Goal: Participate in discussion: Engage in conversation with other users on a specific topic

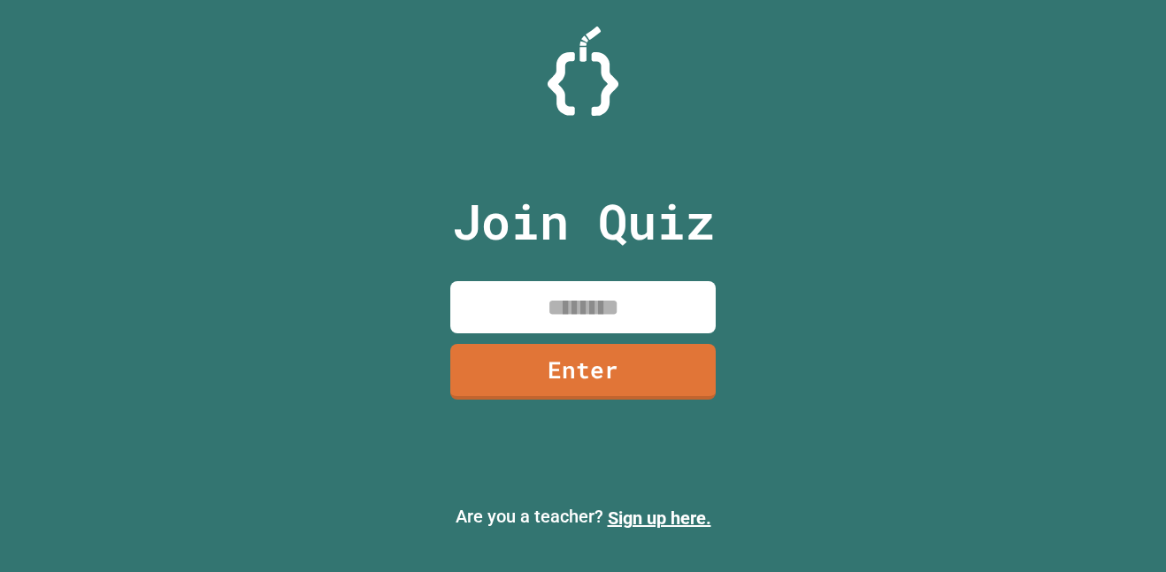
click at [499, 312] on input at bounding box center [582, 307] width 265 height 52
type input "********"
click at [537, 381] on link "Enter" at bounding box center [582, 372] width 265 height 56
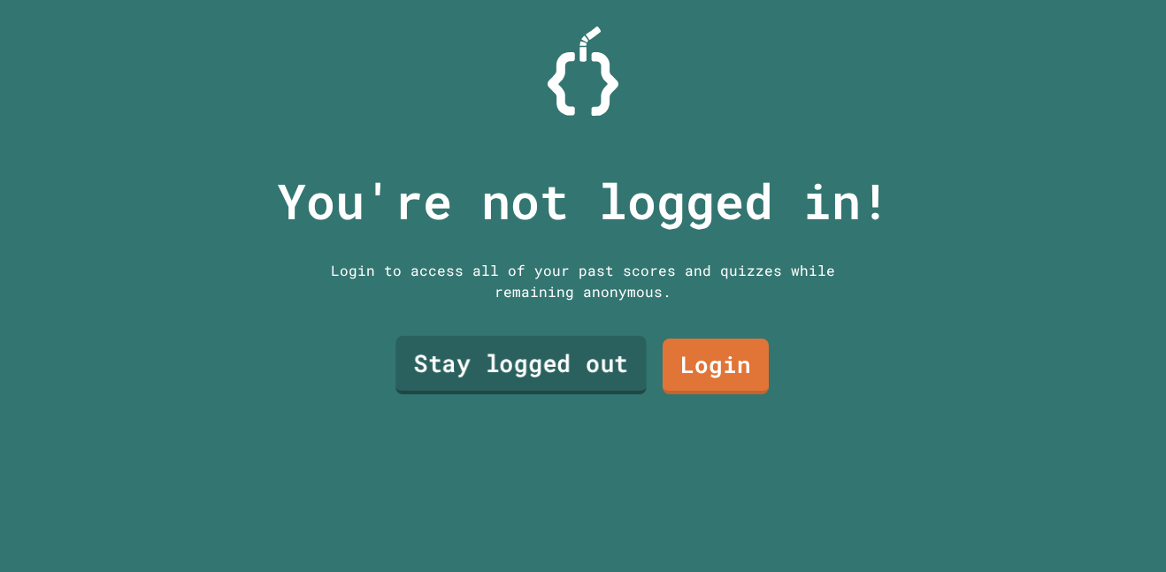
click at [537, 387] on link "Stay logged out" at bounding box center [520, 365] width 251 height 58
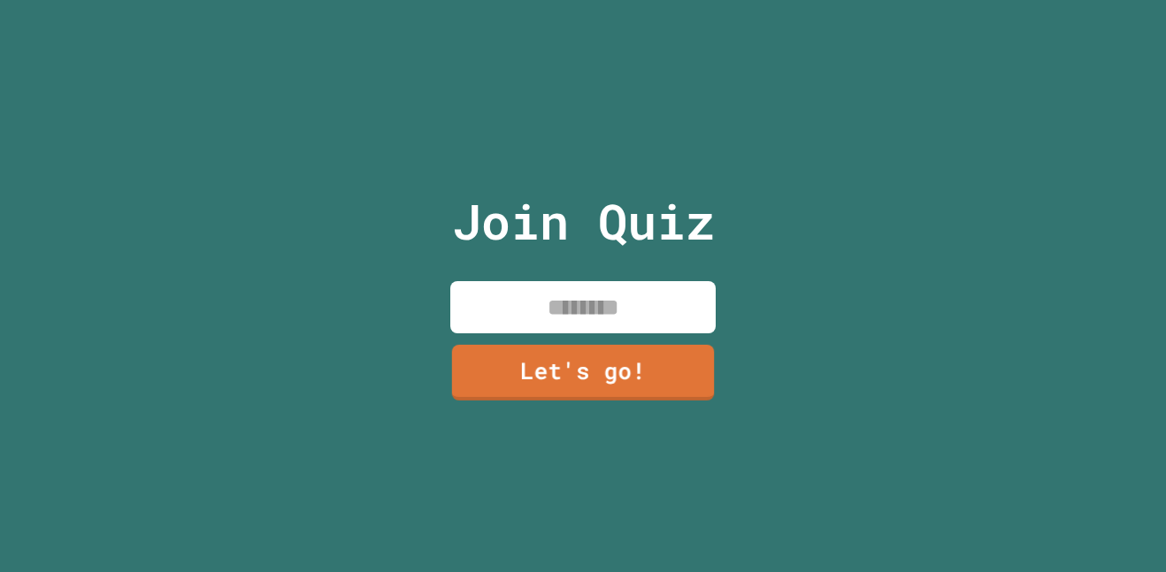
click at [549, 307] on input at bounding box center [582, 307] width 265 height 52
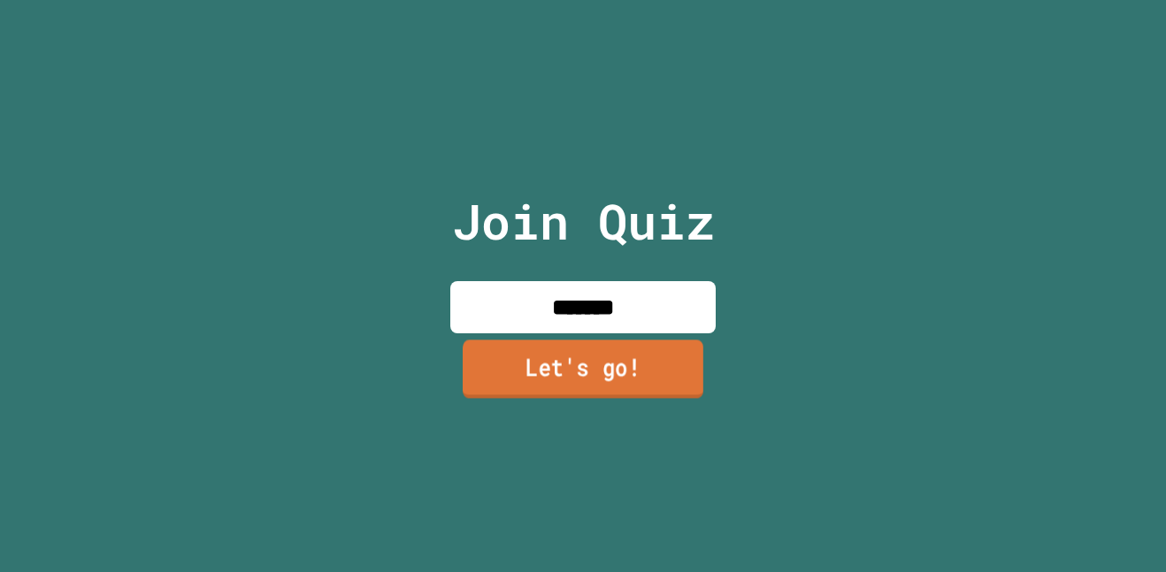
type input "*******"
click at [532, 364] on link "Let's go!" at bounding box center [583, 369] width 241 height 58
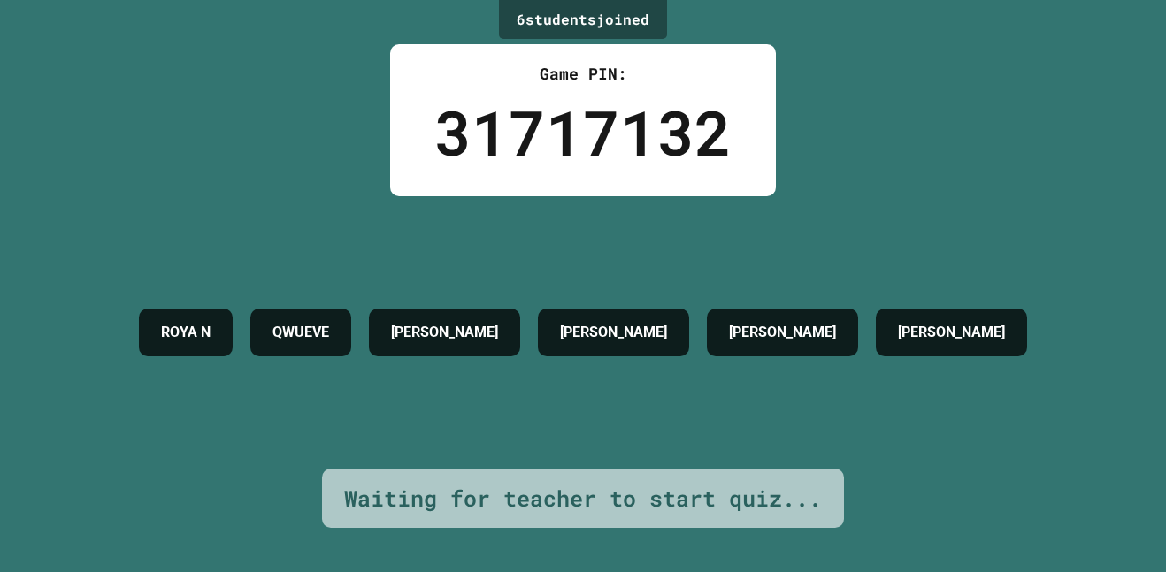
click at [236, 441] on div "ROYA N QWUEVE [PERSON_NAME] [PERSON_NAME] [PERSON_NAME] F" at bounding box center [583, 332] width 906 height 272
click at [282, 445] on div "ROYA N QWUEVE [PERSON_NAME] [PERSON_NAME] [PERSON_NAME] F" at bounding box center [583, 332] width 906 height 272
click at [262, 447] on div "ROYA N QWUEVE [PERSON_NAME] [PERSON_NAME] [PERSON_NAME] F" at bounding box center [583, 332] width 906 height 272
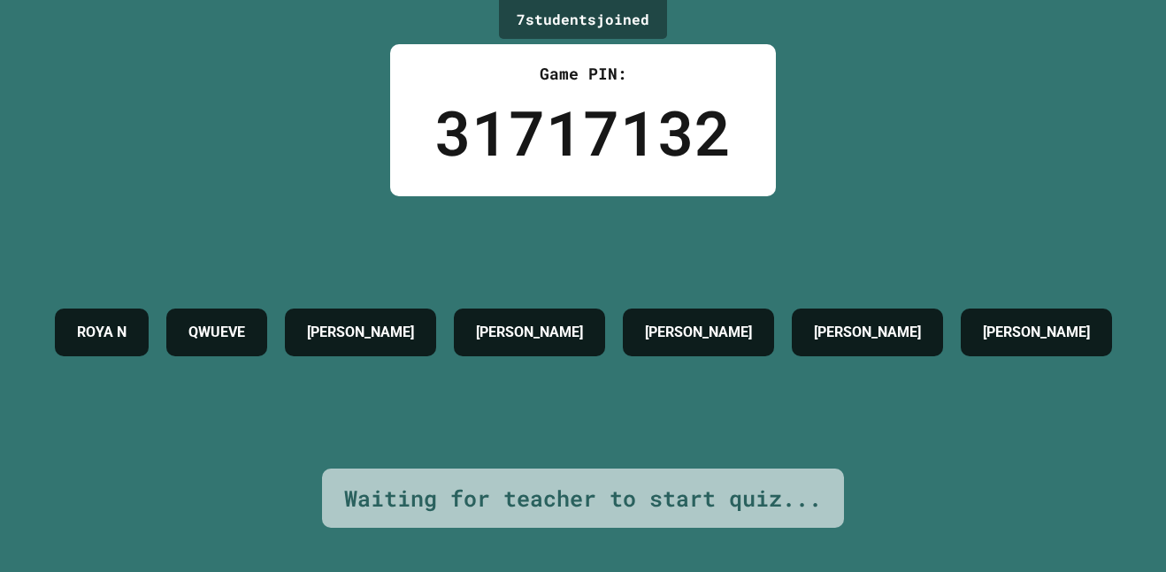
click at [363, 152] on div "7 student s joined Game PIN: 31717132 [PERSON_NAME] [PERSON_NAME] [PERSON_NAME]…" at bounding box center [583, 286] width 1166 height 572
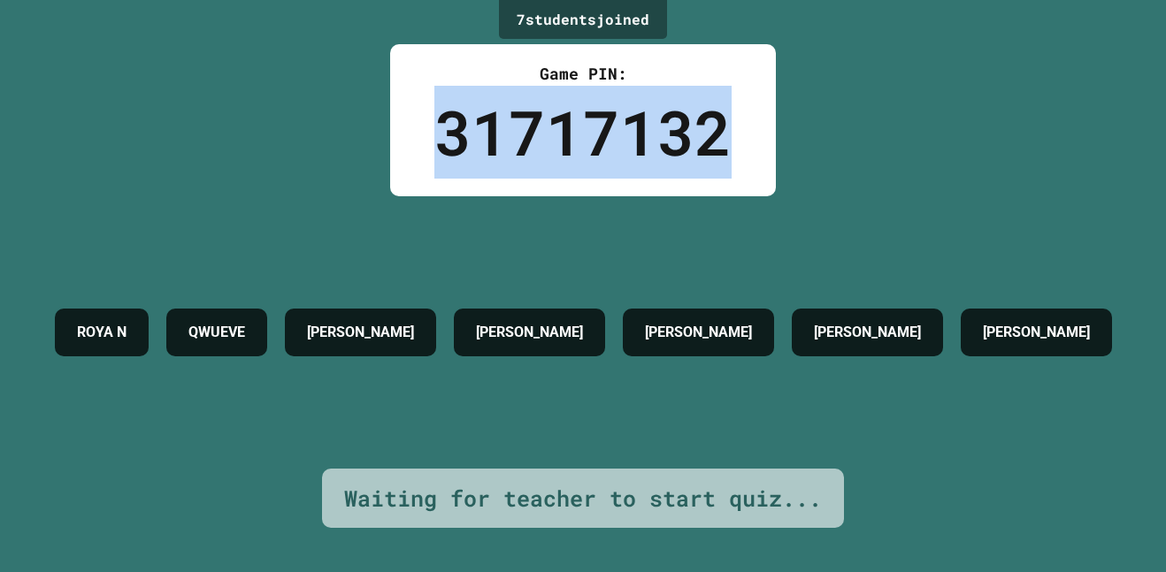
drag, startPoint x: 446, startPoint y: 131, endPoint x: 808, endPoint y: 110, distance: 362.4
click at [808, 110] on div "7 student s joined Game PIN: 31717132 [PERSON_NAME] [PERSON_NAME] [PERSON_NAME]…" at bounding box center [583, 286] width 1166 height 572
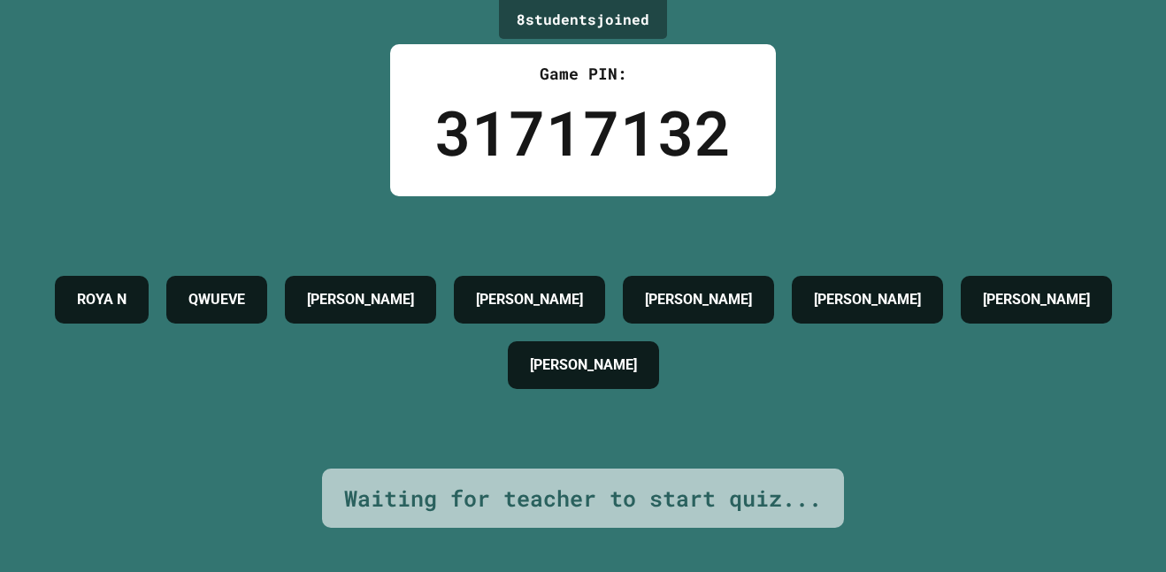
click at [148, 131] on div "8 student s joined Game PIN: 31717132 [PERSON_NAME] [PERSON_NAME] [PERSON_NAME]…" at bounding box center [583, 286] width 1166 height 572
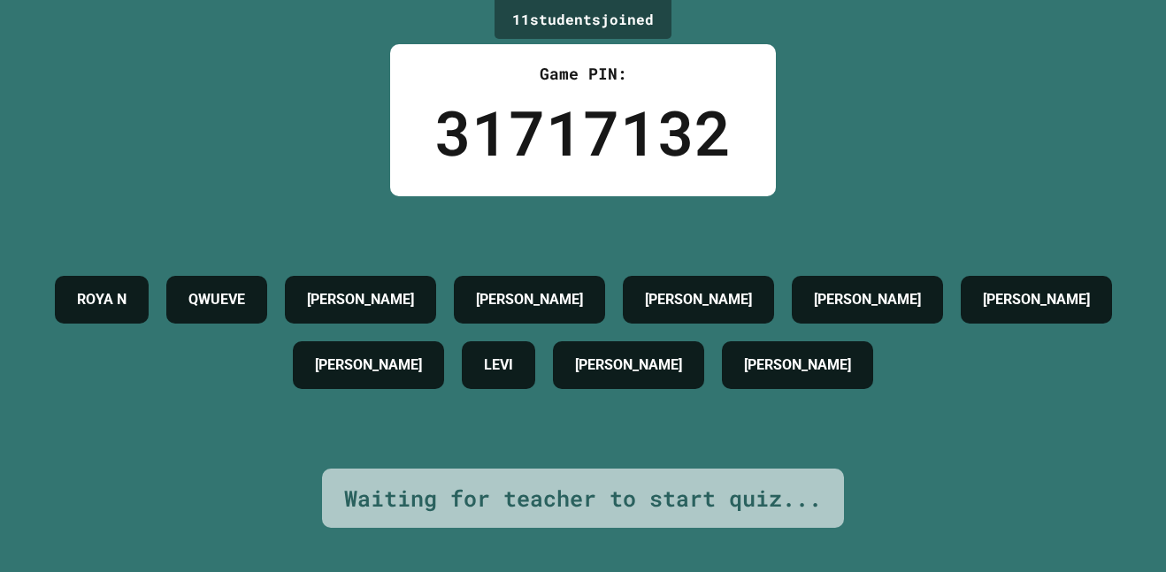
drag, startPoint x: 441, startPoint y: 537, endPoint x: 236, endPoint y: 427, distance: 232.7
click at [236, 427] on div "11 student s joined Game PIN: 31717132 [PERSON_NAME] [PERSON_NAME] [PERSON_NAME…" at bounding box center [583, 286] width 1166 height 572
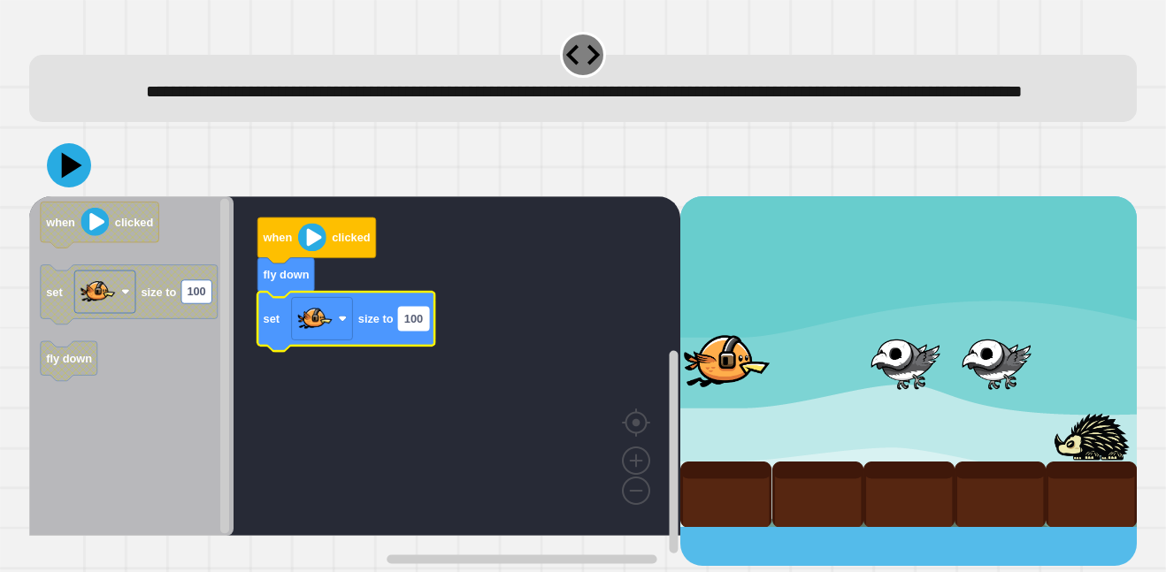
click at [412, 326] on text "100" at bounding box center [413, 318] width 19 height 13
type input "***"
click at [85, 189] on icon at bounding box center [69, 166] width 48 height 48
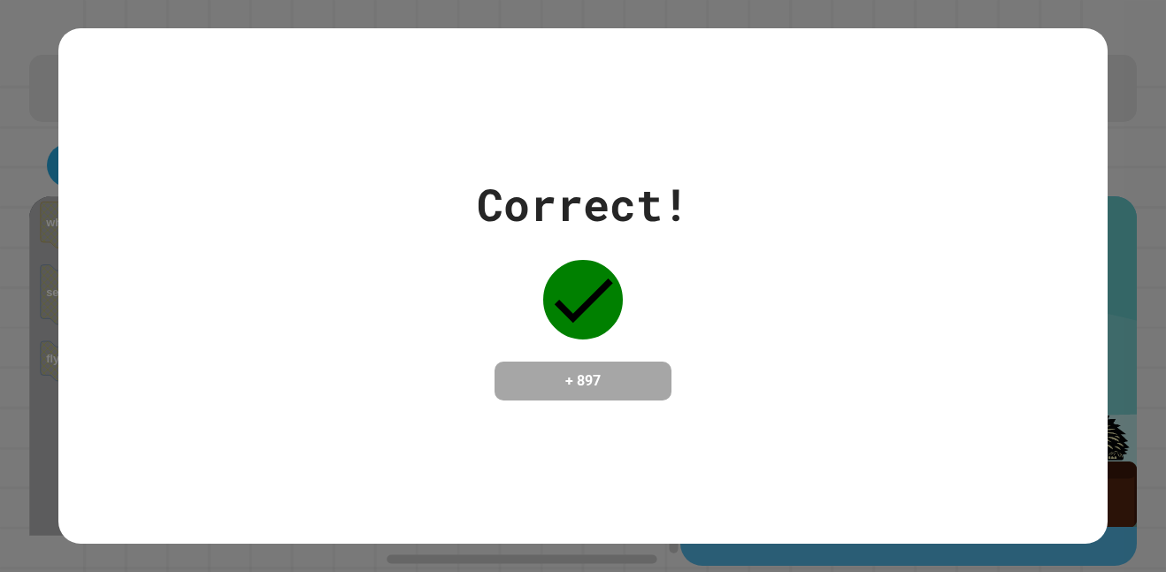
drag, startPoint x: 480, startPoint y: 208, endPoint x: 313, endPoint y: 229, distance: 168.5
click at [313, 229] on div "Correct! + 897" at bounding box center [582, 286] width 1049 height 229
drag, startPoint x: 686, startPoint y: 193, endPoint x: 644, endPoint y: 105, distance: 96.9
click at [684, 172] on div "Correct!" at bounding box center [583, 205] width 212 height 66
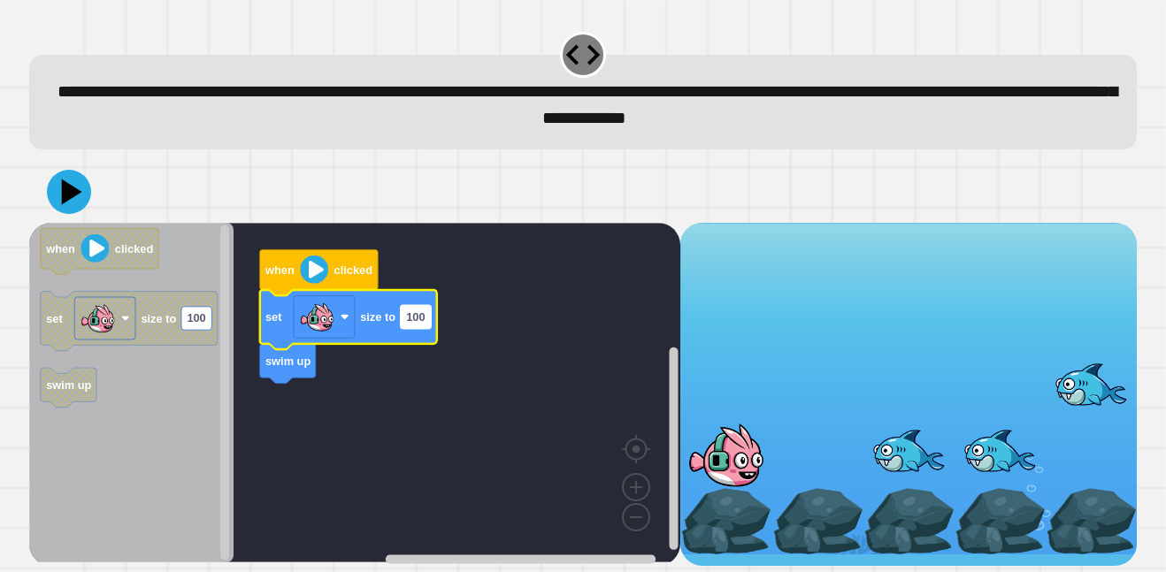
click at [425, 326] on rect "Blockly Workspace" at bounding box center [416, 316] width 30 height 23
type input "***"
click at [78, 223] on div at bounding box center [583, 192] width 1108 height 62
click at [75, 218] on div at bounding box center [583, 192] width 1108 height 62
click at [74, 196] on icon at bounding box center [72, 191] width 25 height 31
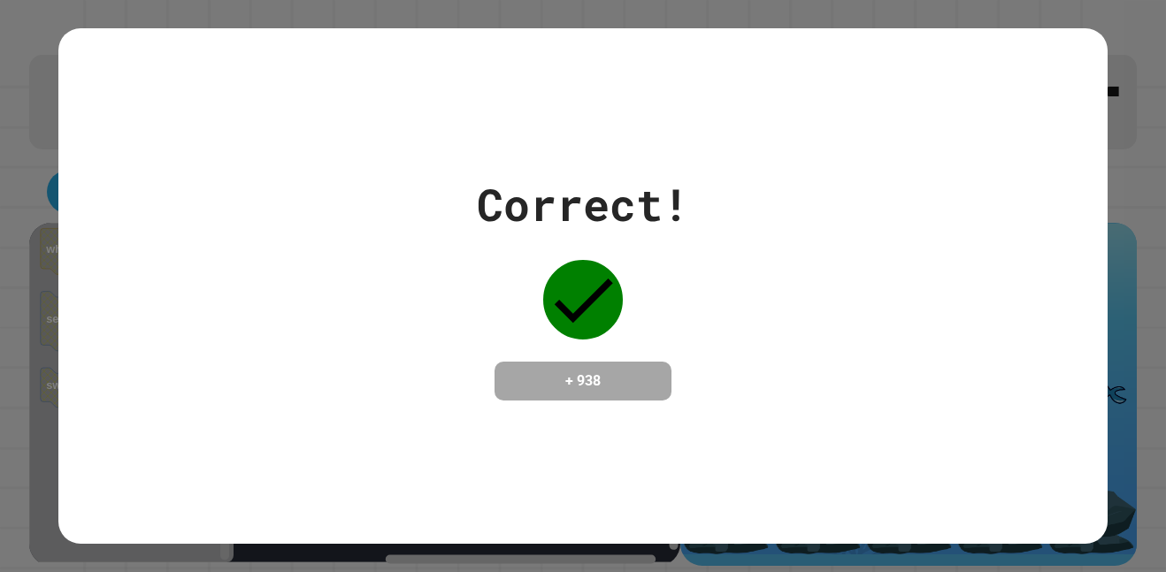
click at [271, 172] on div "Correct! + 938" at bounding box center [582, 286] width 1049 height 229
drag, startPoint x: 479, startPoint y: 234, endPoint x: 474, endPoint y: 205, distance: 28.8
click at [480, 212] on div "Correct! + 938" at bounding box center [583, 286] width 212 height 229
drag, startPoint x: 474, startPoint y: 203, endPoint x: 42, endPoint y: 52, distance: 457.4
click at [42, 52] on div "Correct! + 938" at bounding box center [583, 286] width 1166 height 572
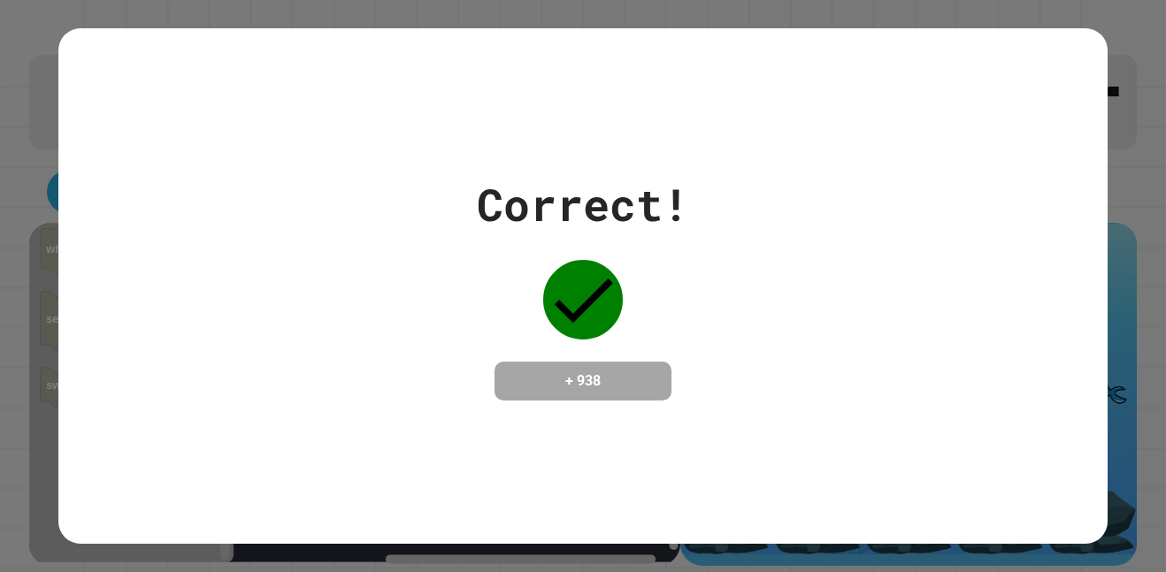
drag, startPoint x: 238, startPoint y: 141, endPoint x: 300, endPoint y: 155, distance: 63.5
click at [300, 155] on div "Correct! + 938" at bounding box center [582, 285] width 1049 height 515
drag, startPoint x: 339, startPoint y: 188, endPoint x: 433, endPoint y: 196, distance: 94.1
click at [433, 196] on div "Correct! + 938" at bounding box center [582, 286] width 1049 height 229
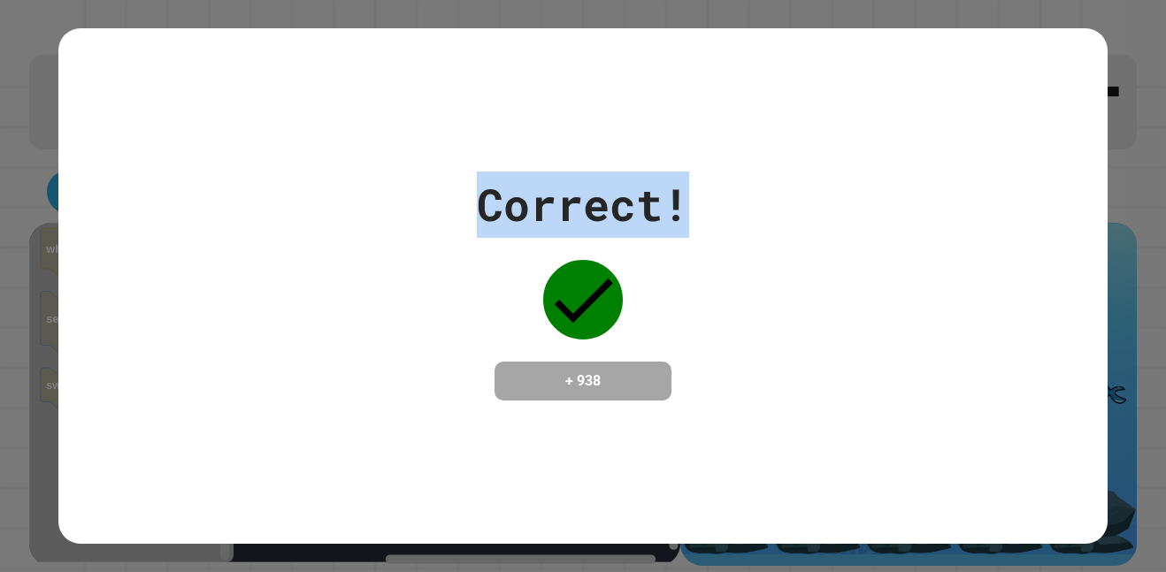
drag, startPoint x: 433, startPoint y: 196, endPoint x: 731, endPoint y: 204, distance: 298.2
click at [731, 204] on div "Correct! + 938" at bounding box center [582, 286] width 1049 height 229
click at [666, 220] on div "Correct!" at bounding box center [583, 205] width 212 height 66
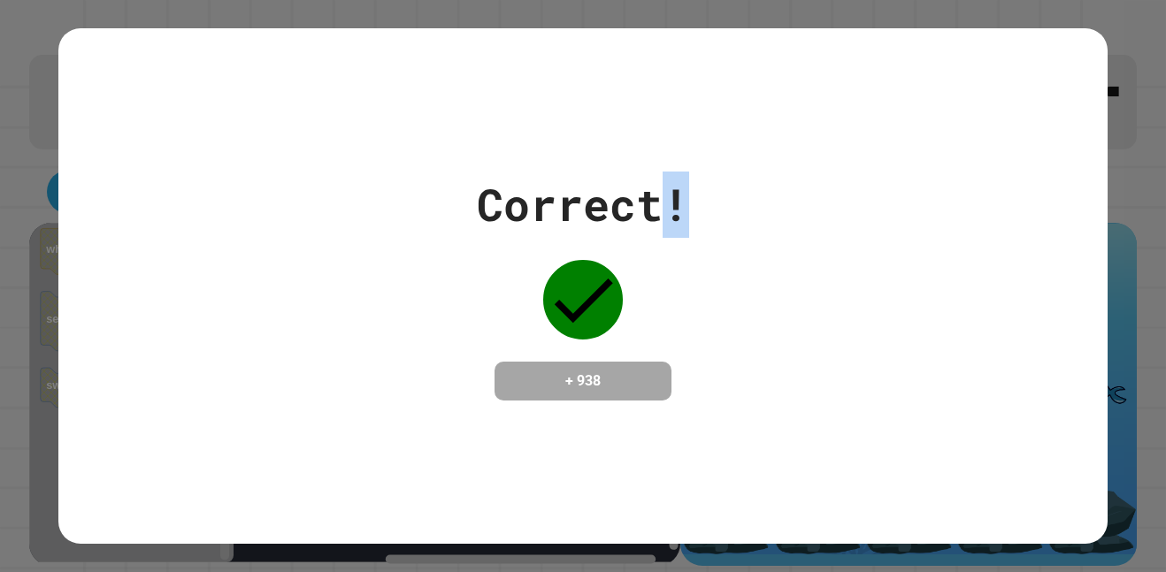
click at [666, 220] on div "Correct!" at bounding box center [583, 205] width 212 height 66
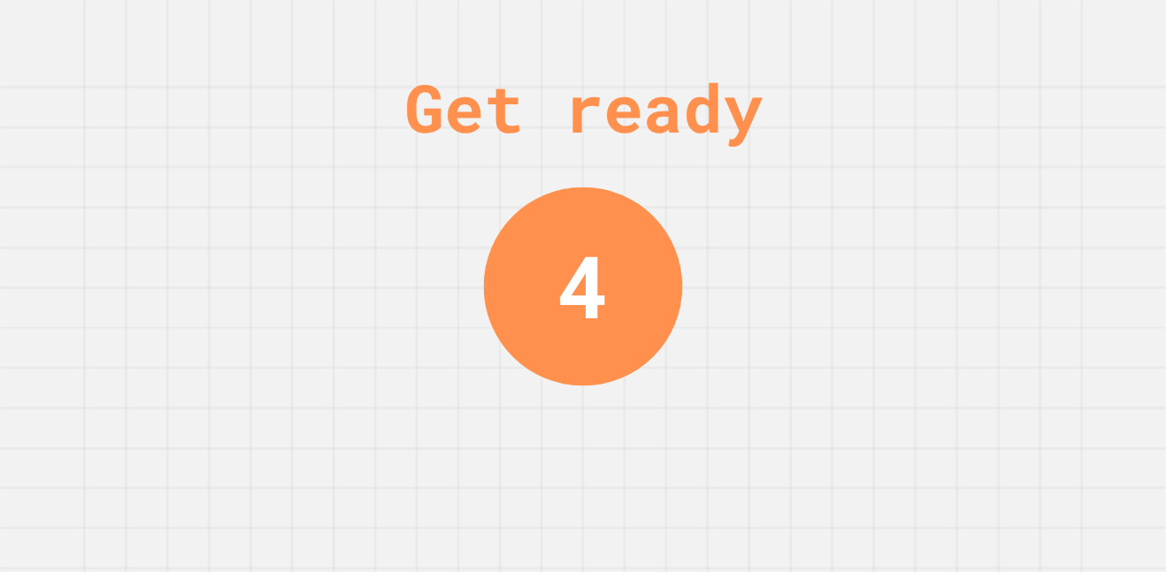
click at [487, 329] on div "Get ready 4" at bounding box center [583, 286] width 1166 height 572
drag, startPoint x: 502, startPoint y: 326, endPoint x: 515, endPoint y: 326, distance: 12.4
click at [503, 327] on div "Get ready 4" at bounding box center [583, 286] width 1166 height 572
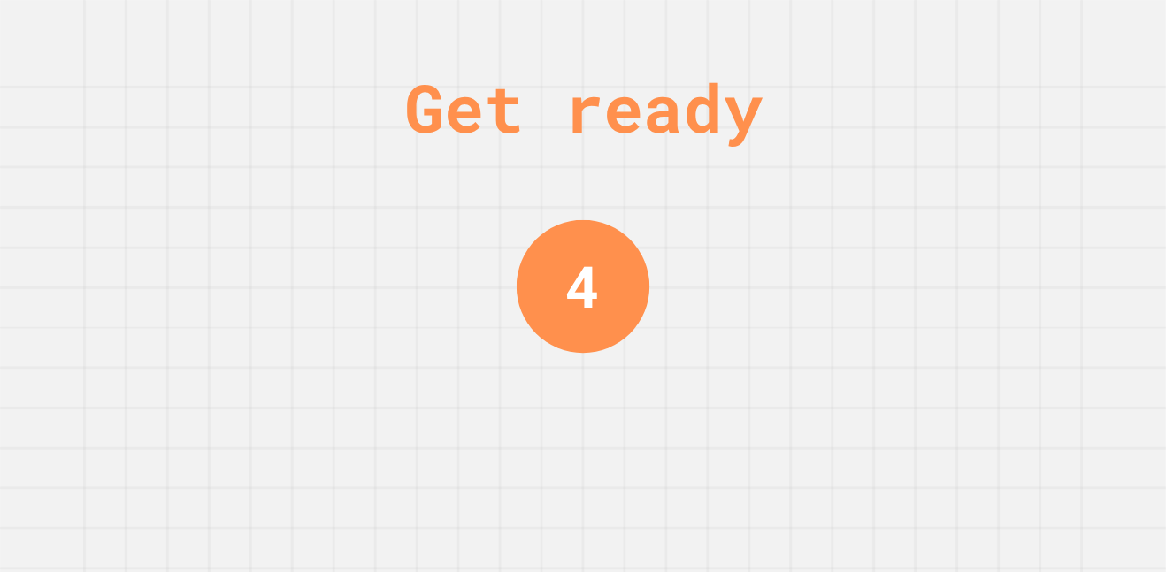
click at [517, 325] on div "Get ready 4" at bounding box center [583, 286] width 133 height 572
drag, startPoint x: 517, startPoint y: 325, endPoint x: 152, endPoint y: 328, distance: 364.5
click at [447, 324] on div "Get ready 3" at bounding box center [583, 286] width 1166 height 572
click at [394, 228] on div "Get ready 3" at bounding box center [583, 286] width 1166 height 572
click at [516, 281] on div "2" at bounding box center [583, 285] width 135 height 135
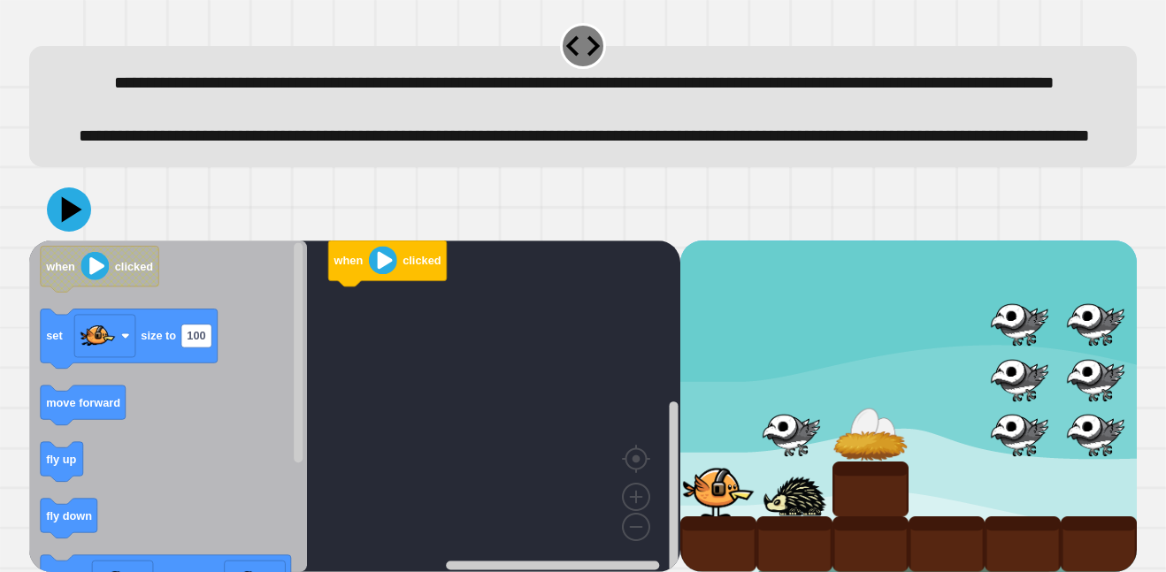
scroll to position [11, 0]
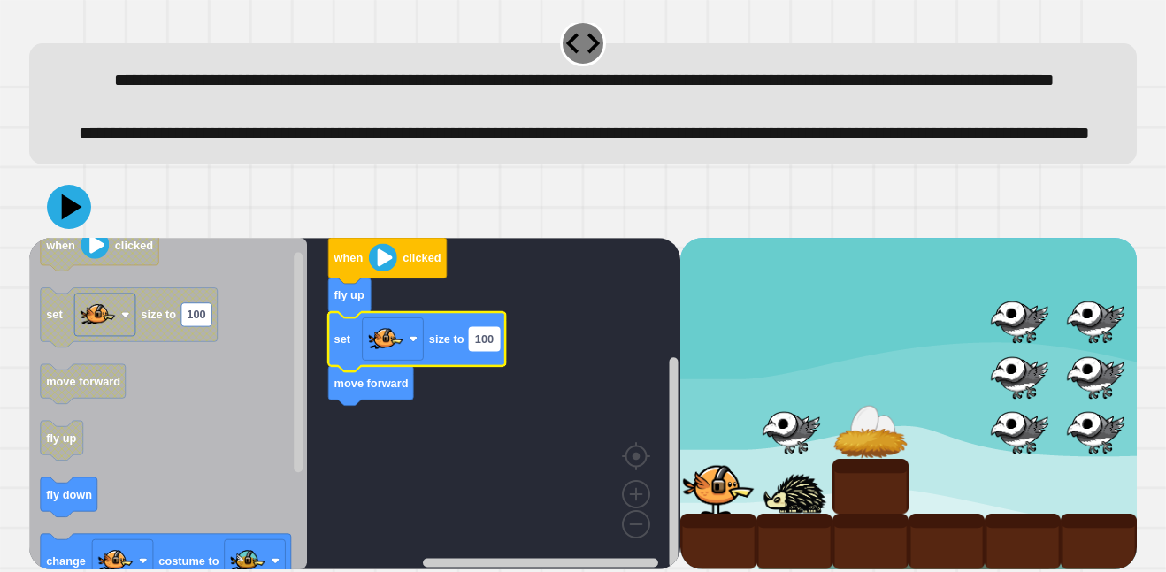
click at [494, 350] on rect "Blockly Workspace" at bounding box center [484, 338] width 30 height 23
type input "**"
click at [382, 356] on image "Blockly Workspace" at bounding box center [385, 338] width 35 height 35
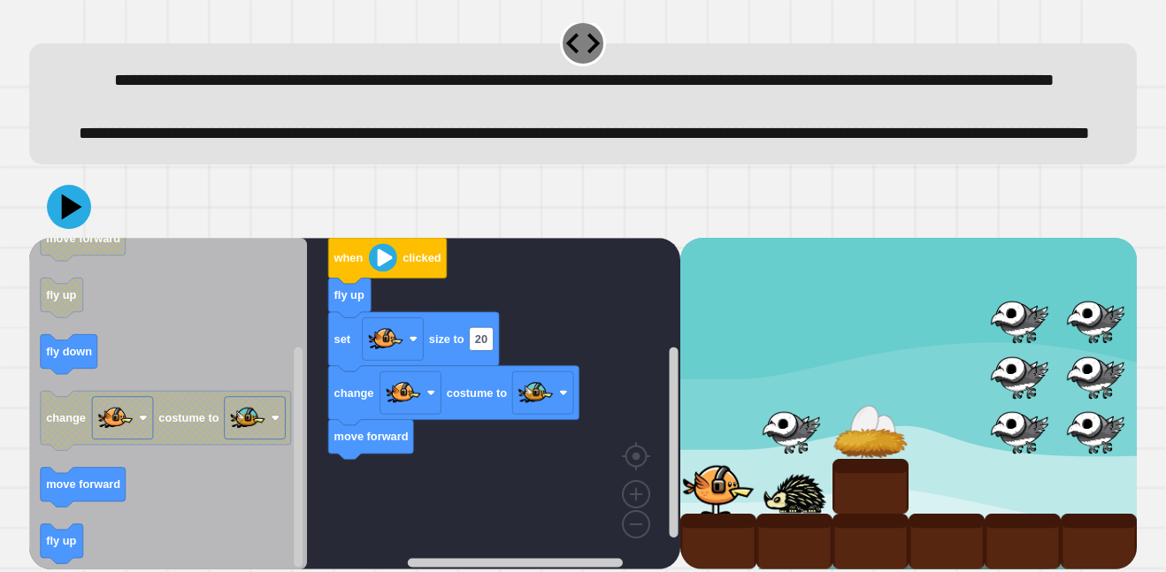
click at [103, 508] on g "move forward" at bounding box center [83, 488] width 85 height 40
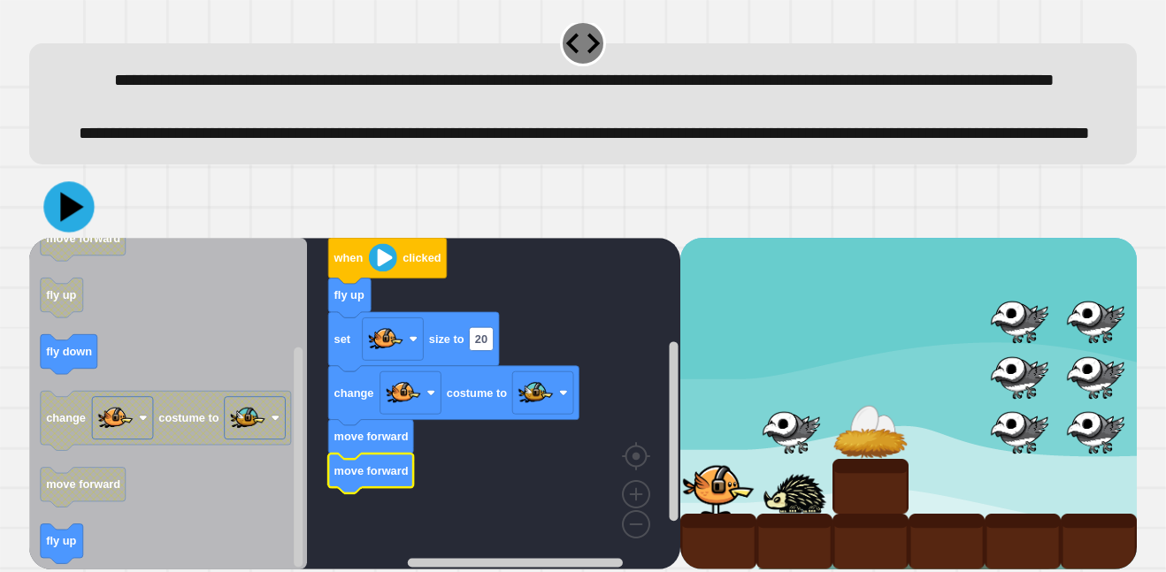
click at [77, 232] on icon at bounding box center [68, 206] width 50 height 50
click at [625, 365] on rect "Blockly Workspace" at bounding box center [355, 404] width 652 height 332
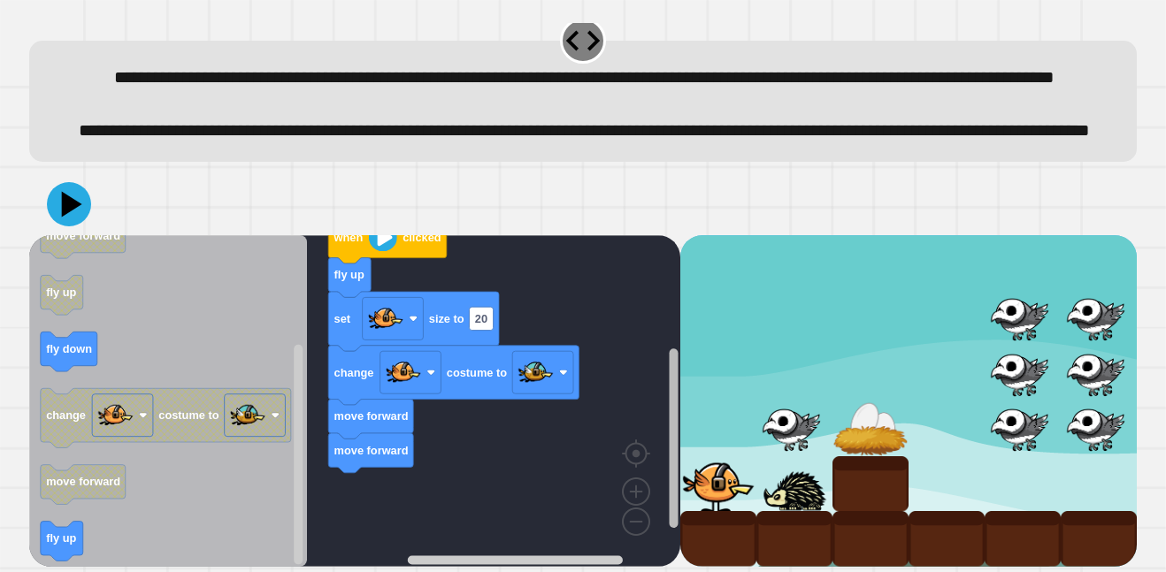
scroll to position [30, 0]
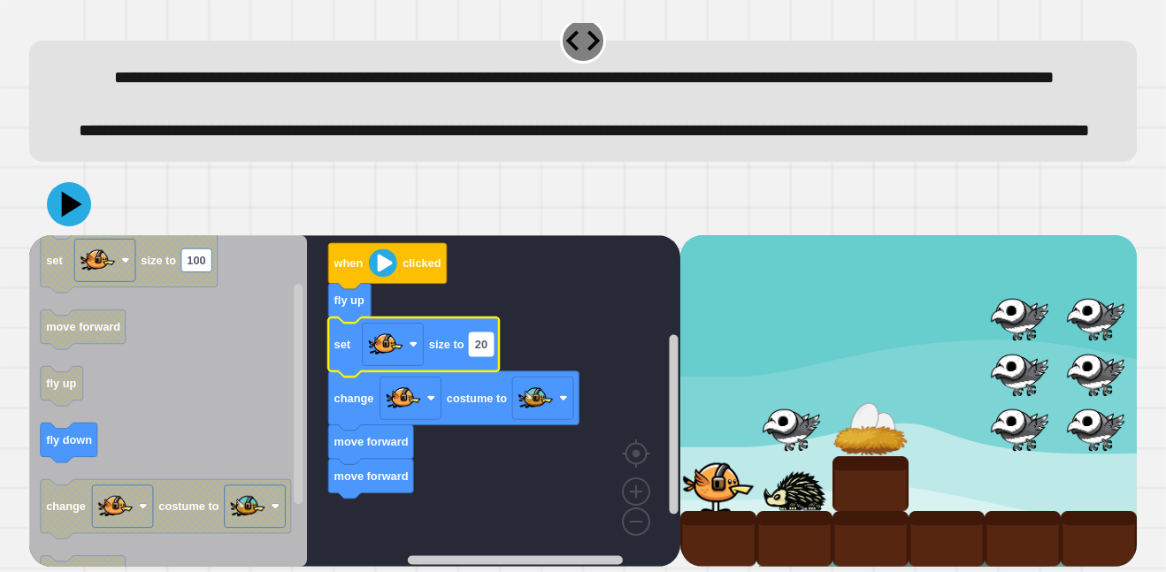
click at [489, 356] on rect "Blockly Workspace" at bounding box center [481, 344] width 24 height 23
type input "**"
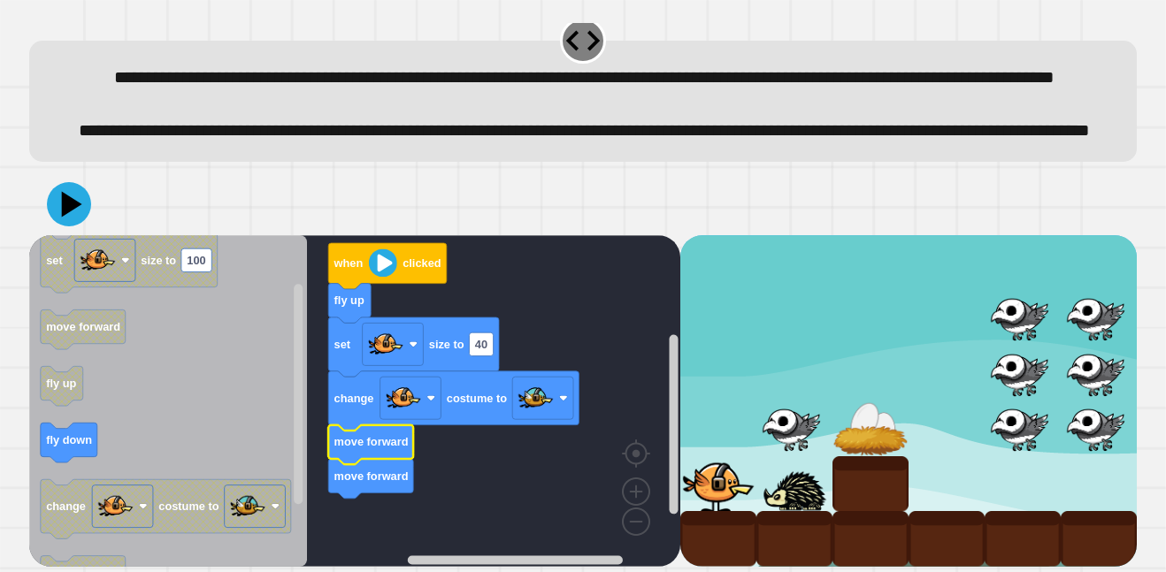
click at [367, 448] on text "move forward" at bounding box center [371, 441] width 74 height 13
click at [356, 377] on icon "Blockly Workspace" at bounding box center [413, 347] width 171 height 59
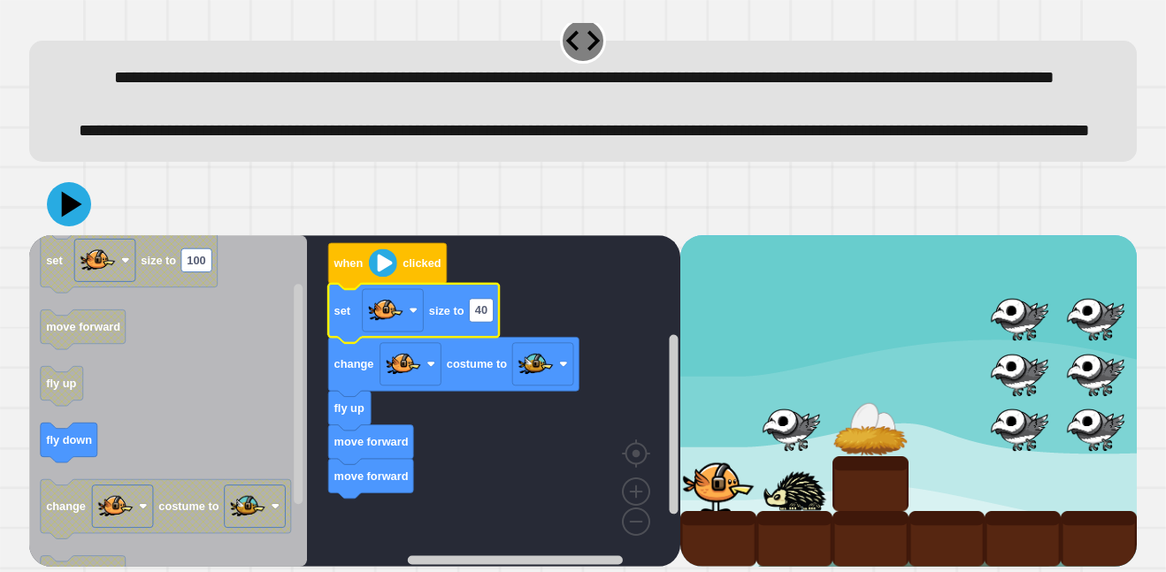
click at [93, 235] on div at bounding box center [583, 204] width 1108 height 62
click at [65, 218] on icon at bounding box center [71, 204] width 21 height 27
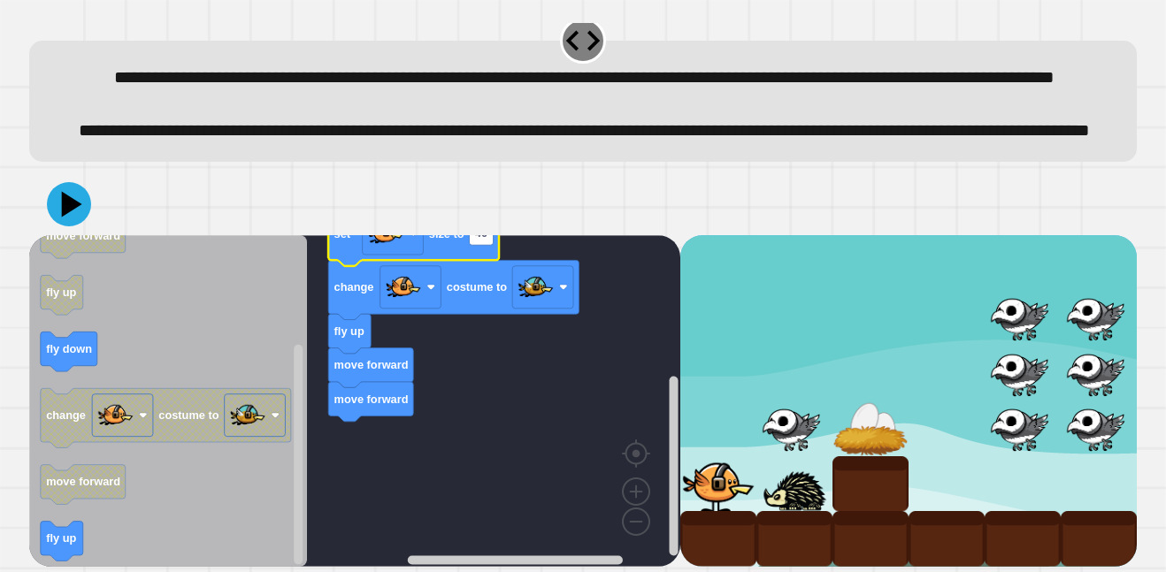
click at [84, 567] on icon "Blockly Workspace" at bounding box center [168, 401] width 278 height 332
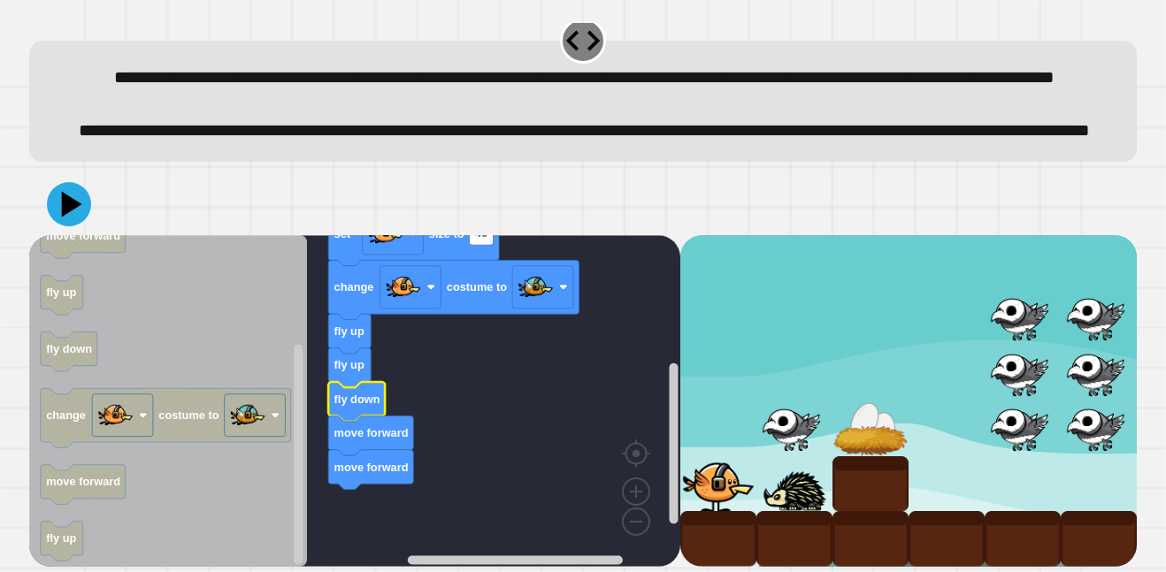
click at [92, 235] on div at bounding box center [583, 204] width 1108 height 62
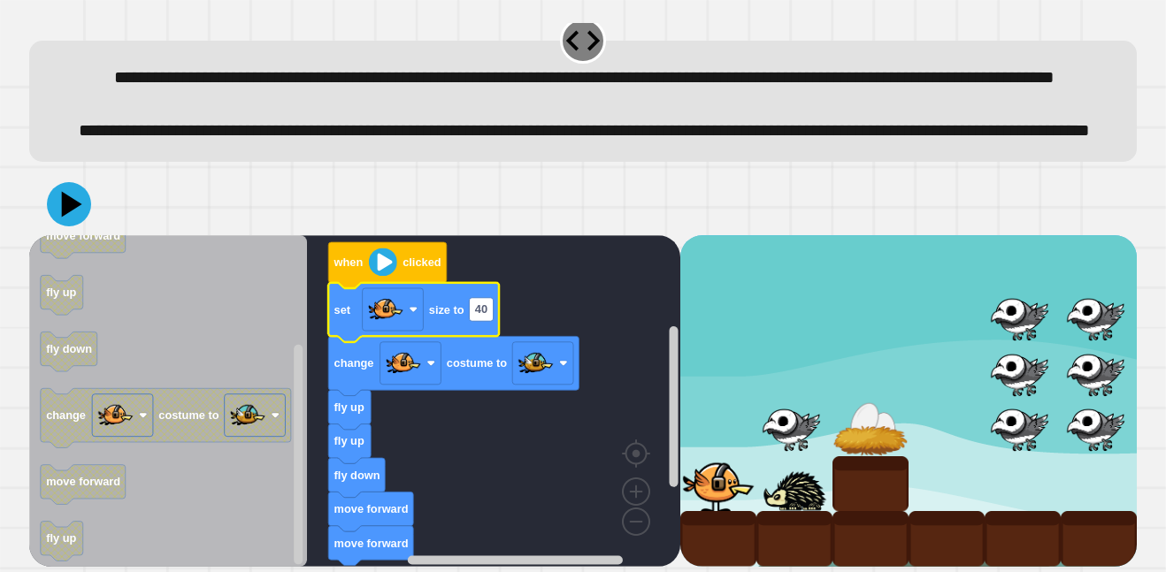
click at [356, 341] on icon "Blockly Workspace" at bounding box center [413, 311] width 171 height 59
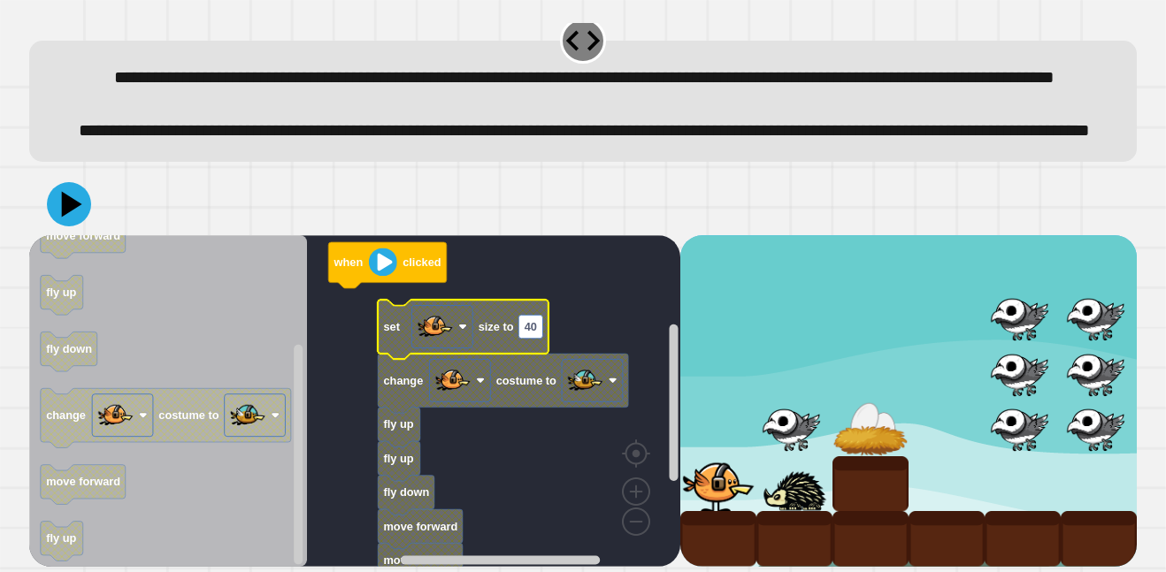
click at [399, 448] on icon "Blockly Workspace" at bounding box center [399, 428] width 42 height 40
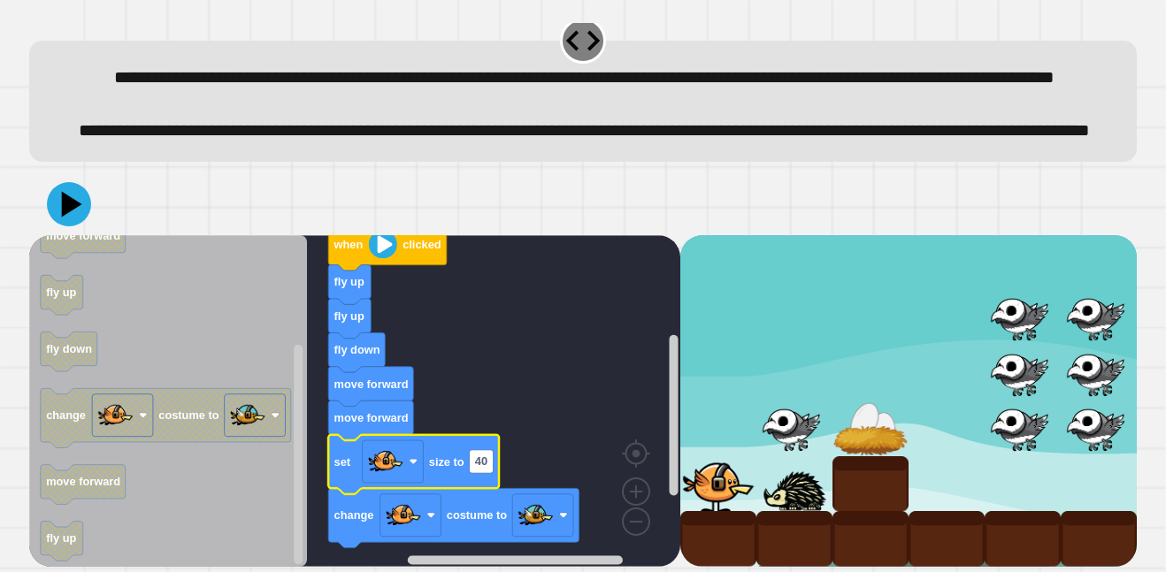
click at [92, 235] on div at bounding box center [583, 204] width 1108 height 62
click at [87, 226] on icon at bounding box center [69, 204] width 44 height 44
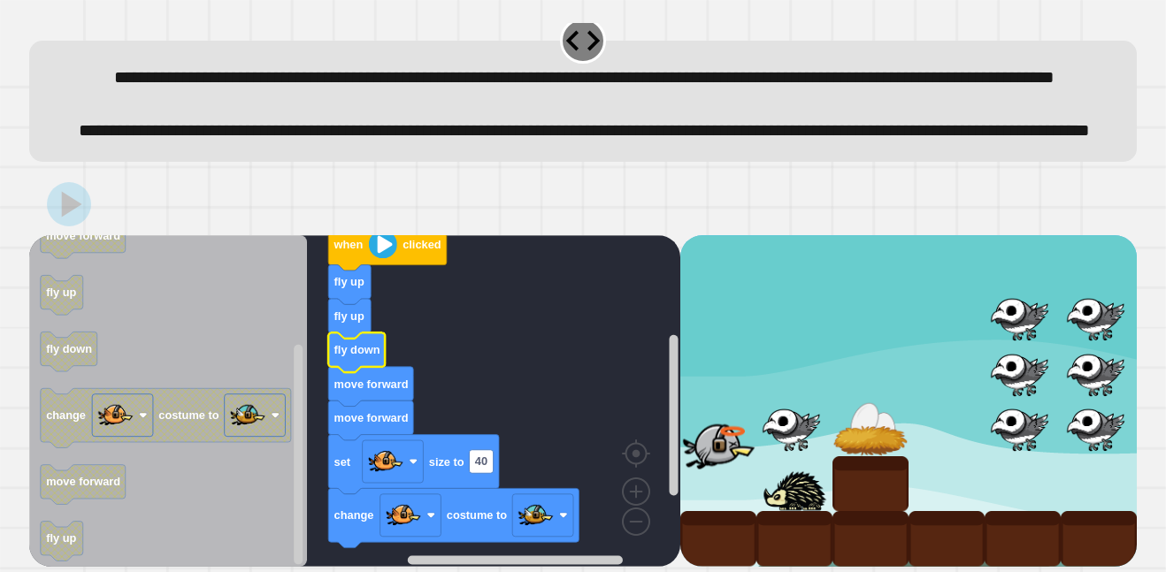
click at [355, 362] on icon "Blockly Workspace" at bounding box center [356, 353] width 57 height 40
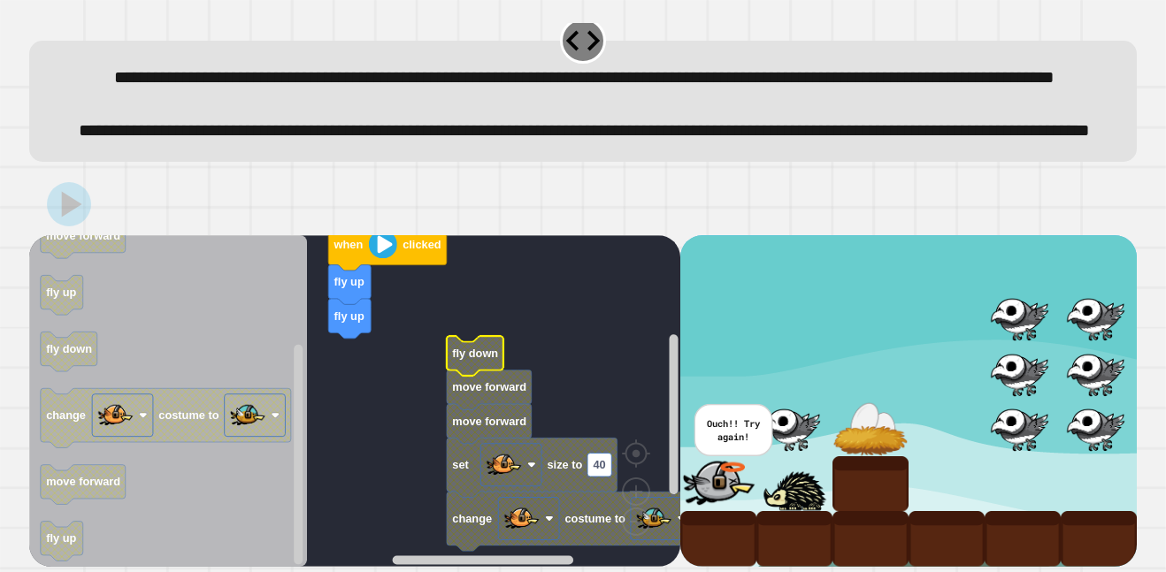
click at [461, 381] on text "move forward" at bounding box center [489, 386] width 74 height 13
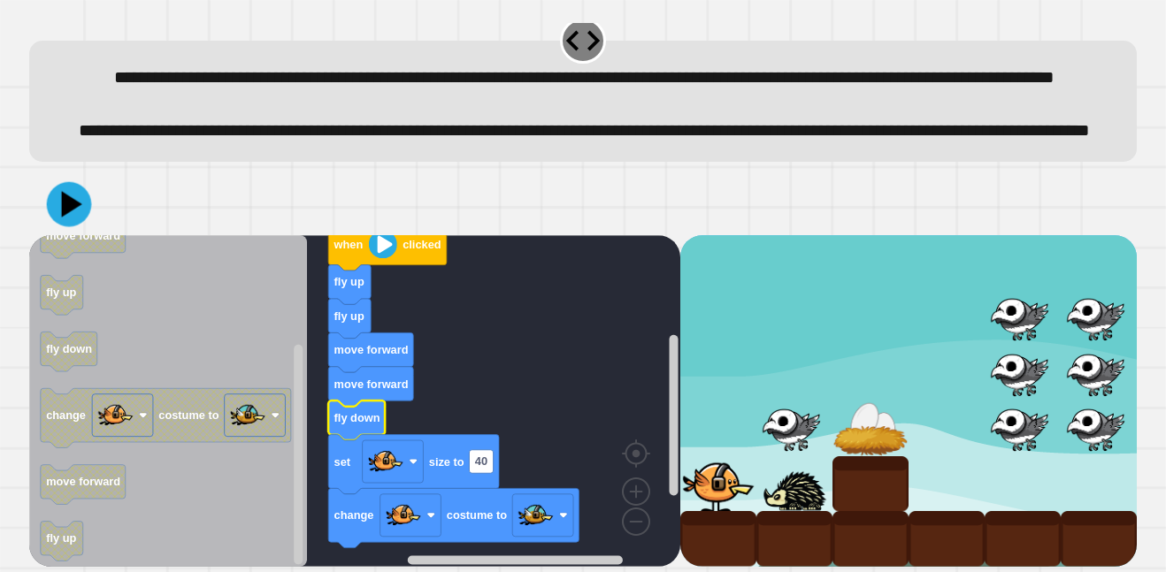
click at [61, 194] on icon at bounding box center [69, 203] width 45 height 45
click at [741, 176] on div at bounding box center [583, 204] width 1108 height 62
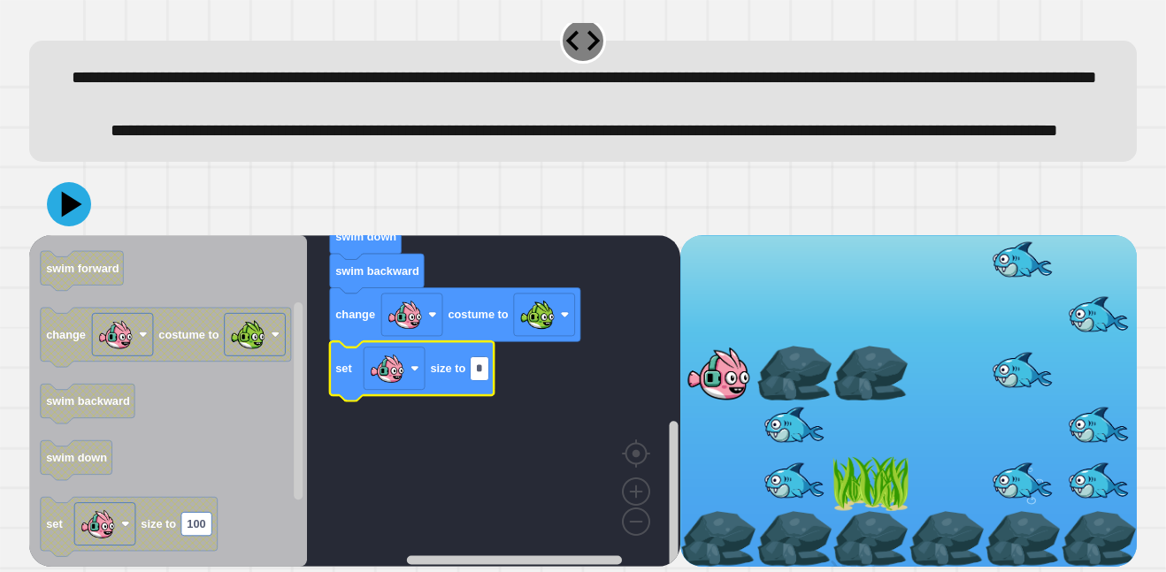
type input "**"
click at [72, 197] on icon at bounding box center [68, 204] width 53 height 53
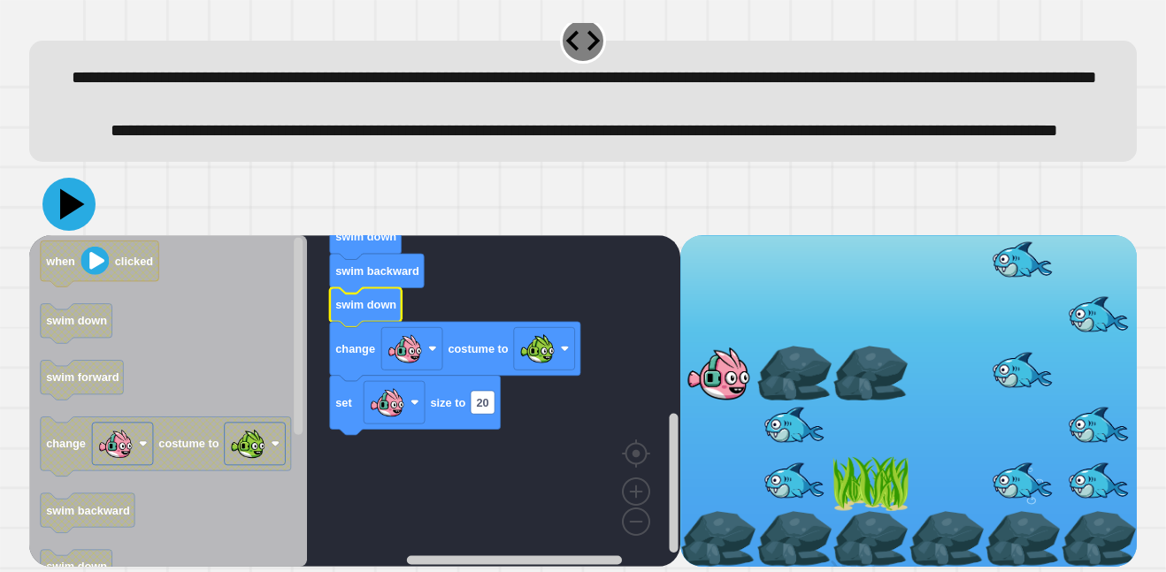
click at [70, 203] on icon at bounding box center [72, 203] width 25 height 31
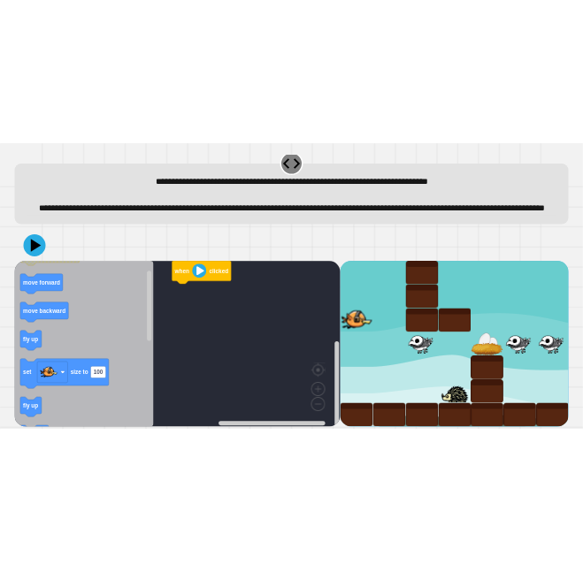
scroll to position [49, 0]
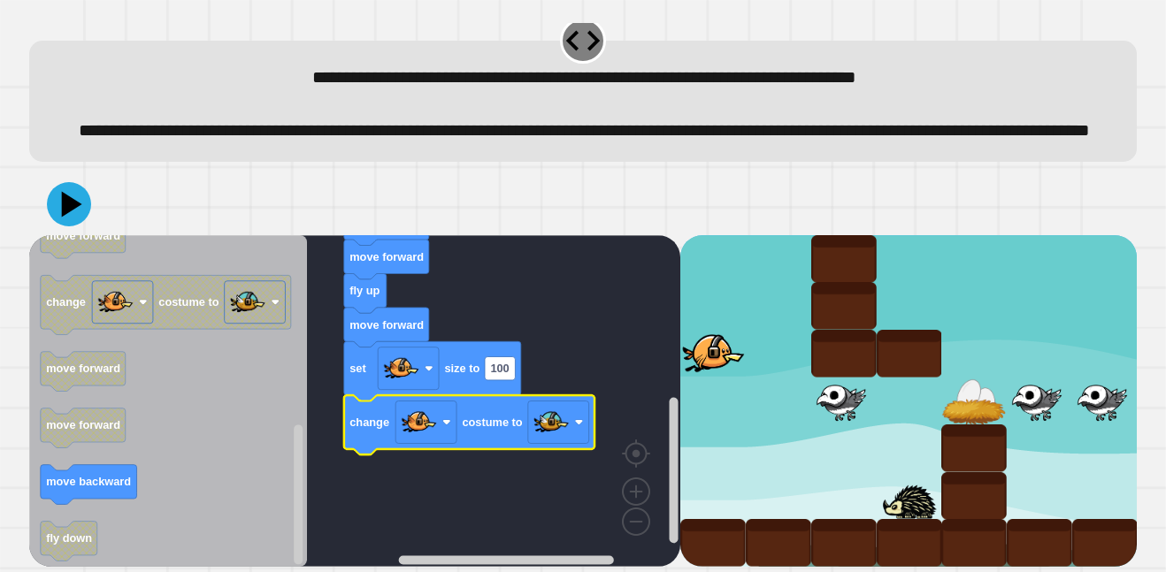
click at [498, 383] on icon "Blockly Workspace" at bounding box center [432, 370] width 177 height 59
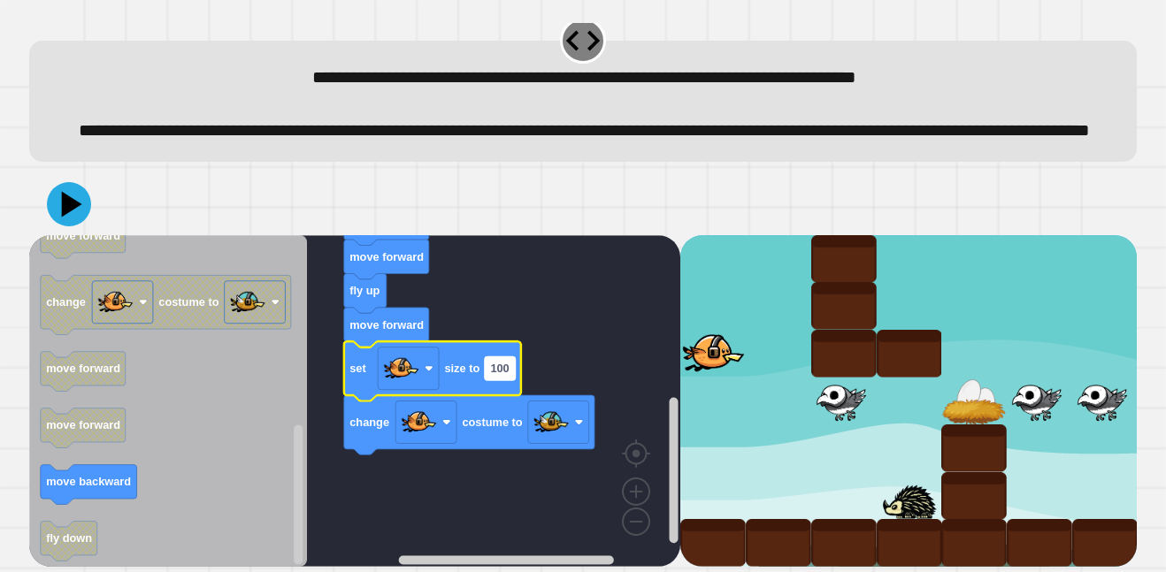
click at [496, 374] on text "100" at bounding box center [499, 368] width 19 height 13
type input "**"
click at [73, 190] on icon at bounding box center [69, 204] width 44 height 44
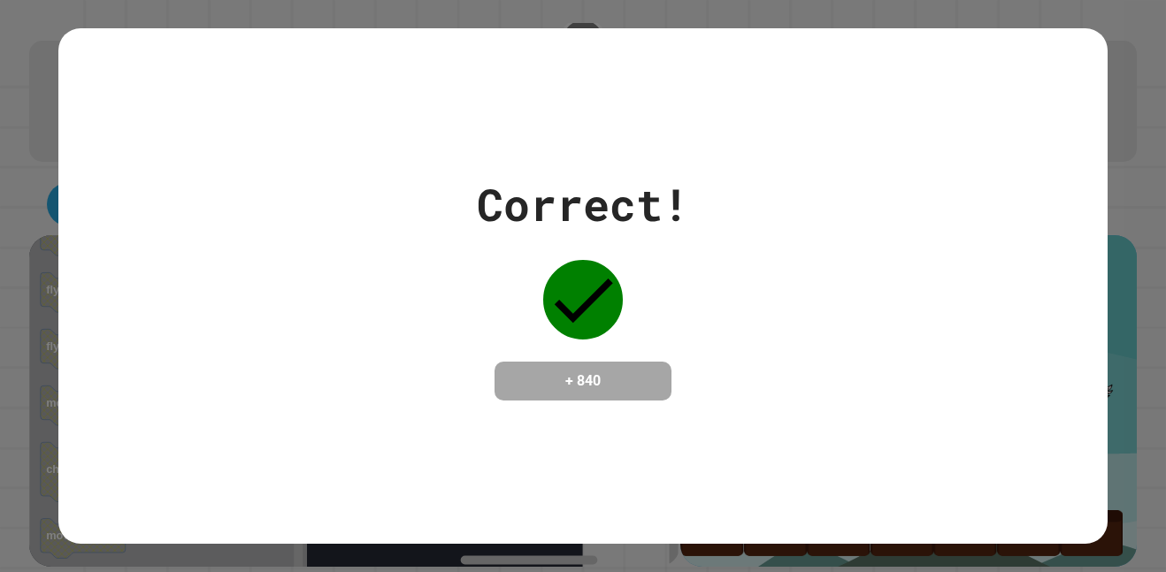
scroll to position [0, 0]
